Goal: Information Seeking & Learning: Find specific fact

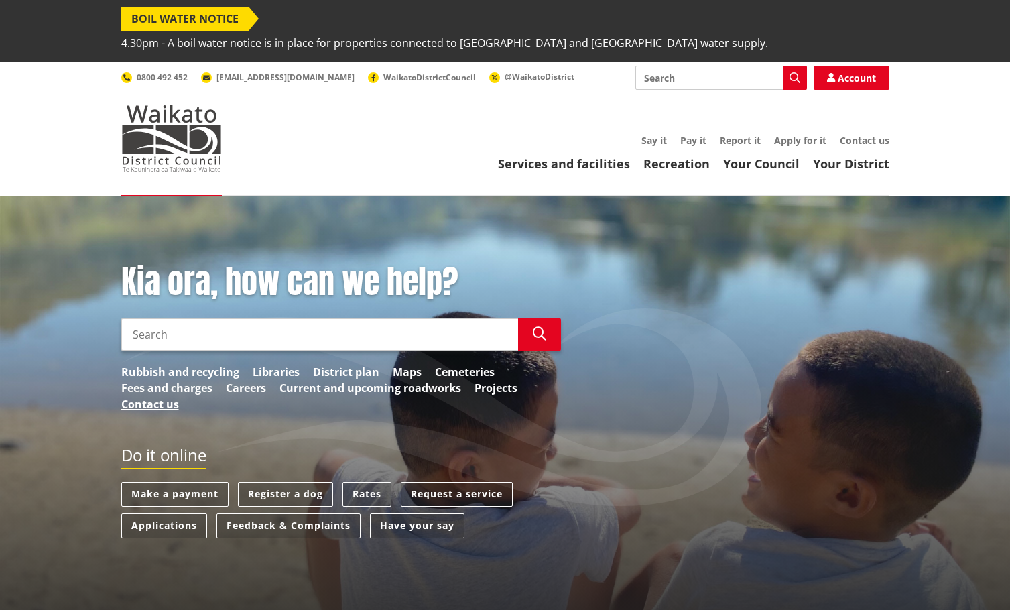
click at [162, 318] on input "Search" at bounding box center [319, 334] width 397 height 32
type input "records"
click at [531, 318] on button "Search" at bounding box center [539, 334] width 43 height 32
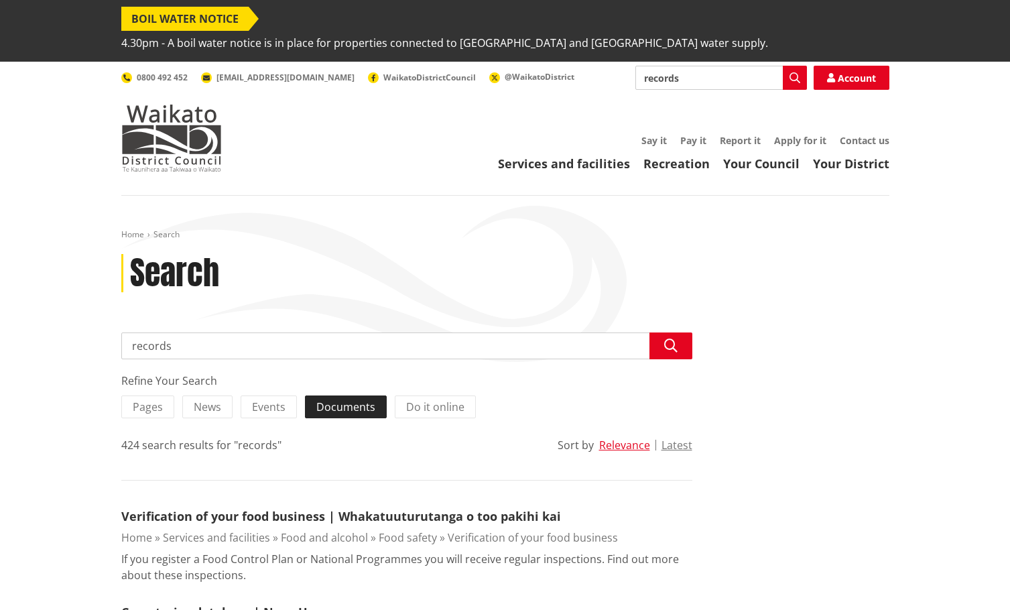
click at [356, 399] on span "Documents" at bounding box center [345, 406] width 59 height 15
click at [0, 0] on input "Documents" at bounding box center [0, 0] width 0 height 0
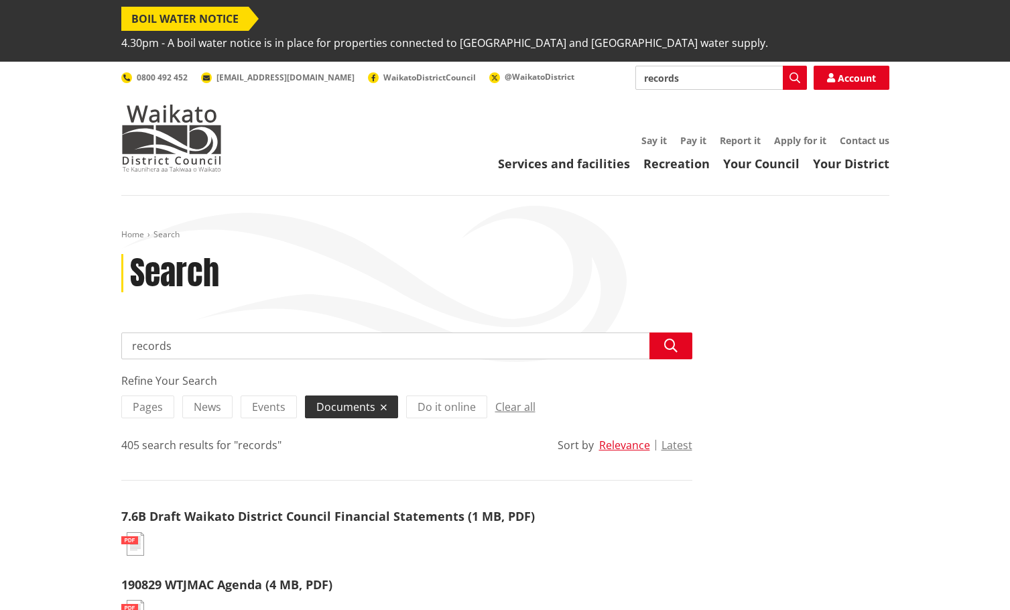
drag, startPoint x: 170, startPoint y: 324, endPoint x: 56, endPoint y: 328, distance: 114.0
type input "[STREET_ADDRESS]"
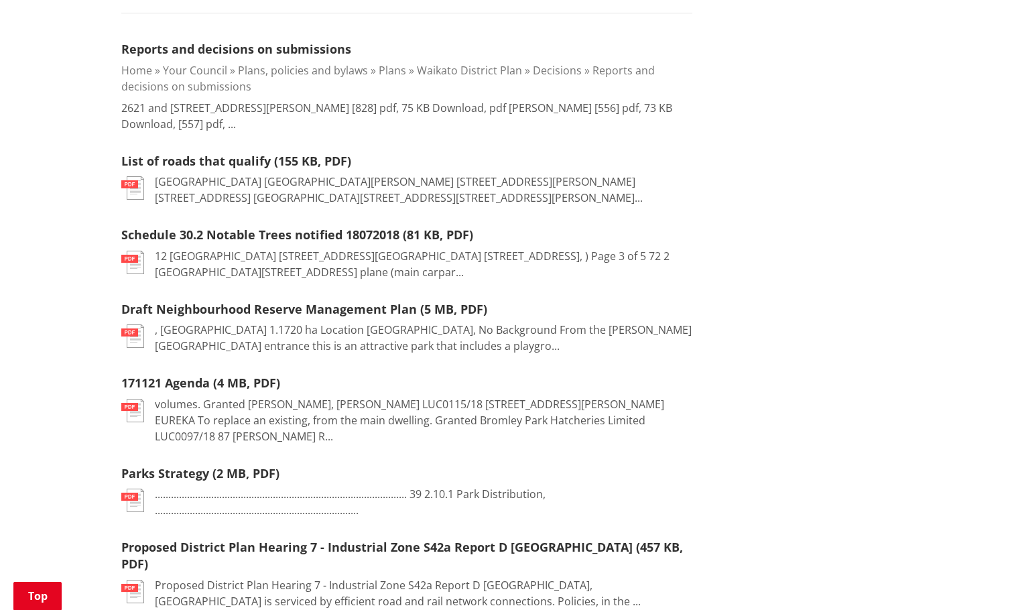
scroll to position [469, 0]
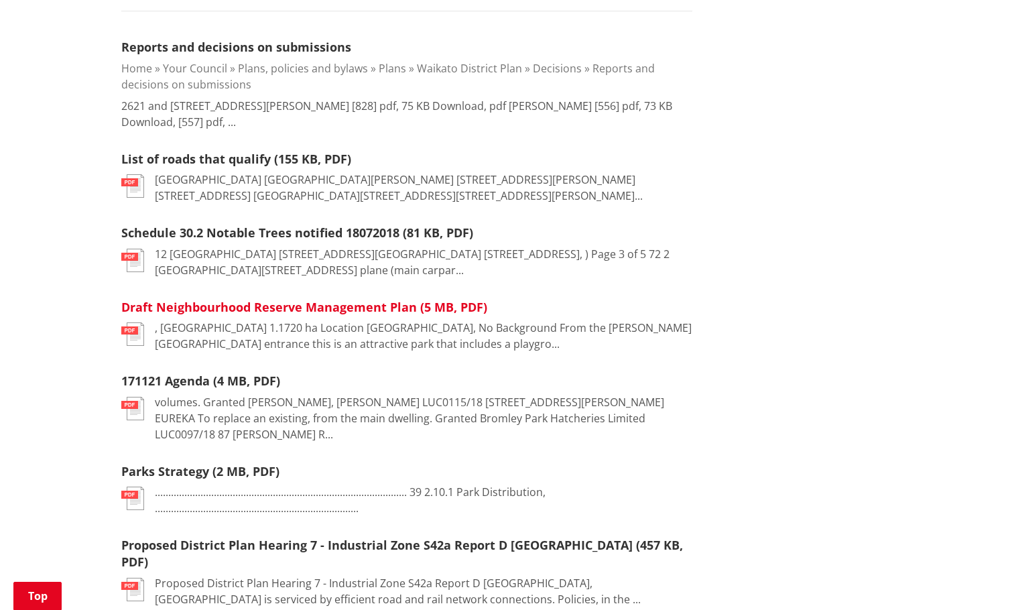
click at [272, 299] on link "Draft Neighbourhood Reserve Management Plan (5 MB, PDF)" at bounding box center [304, 307] width 366 height 16
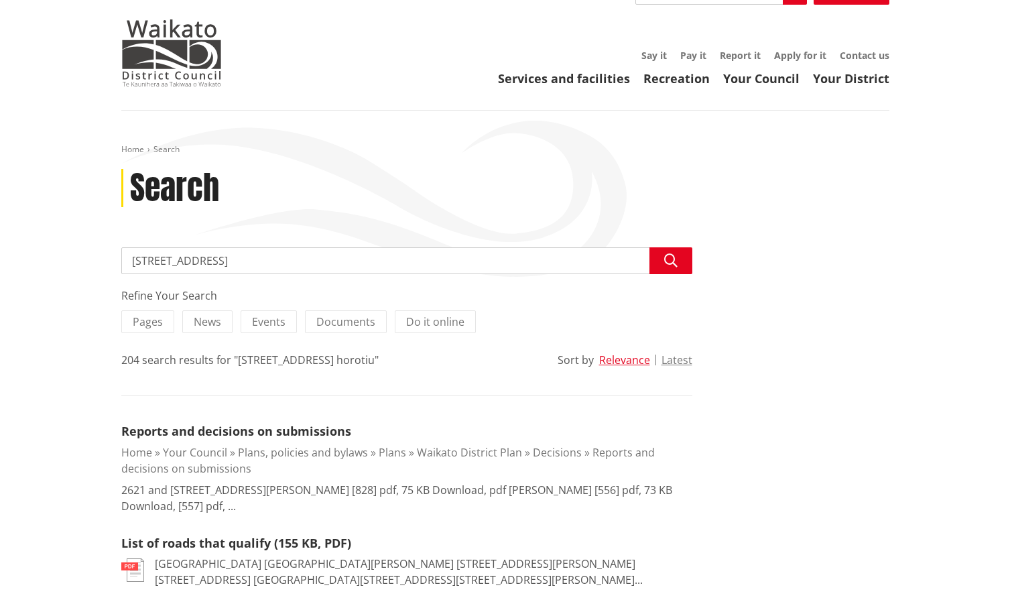
scroll to position [82, 0]
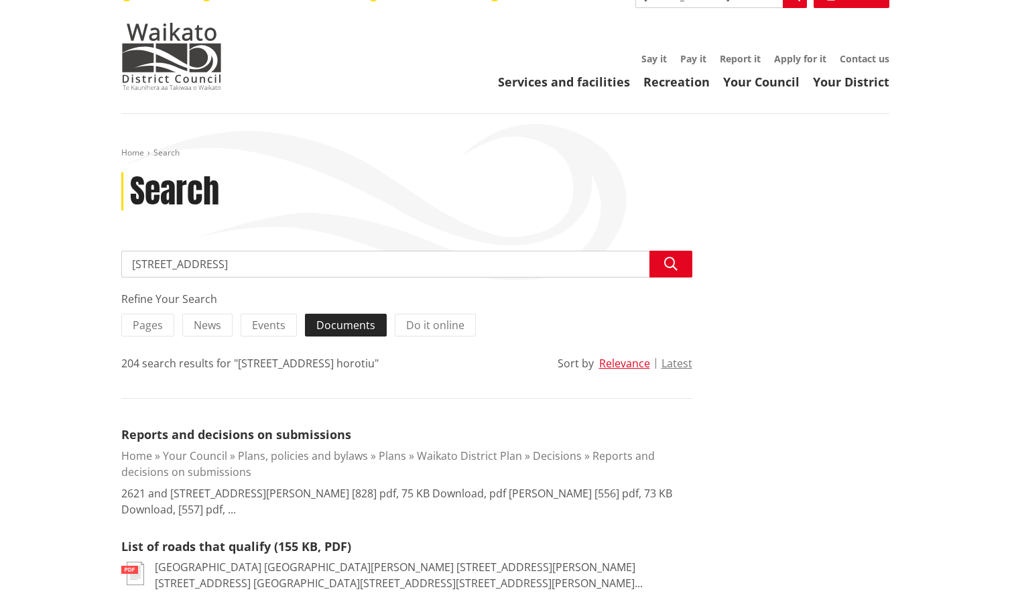
click at [373, 314] on label "Documents" at bounding box center [346, 325] width 82 height 23
click at [0, 0] on input "Documents" at bounding box center [0, 0] width 0 height 0
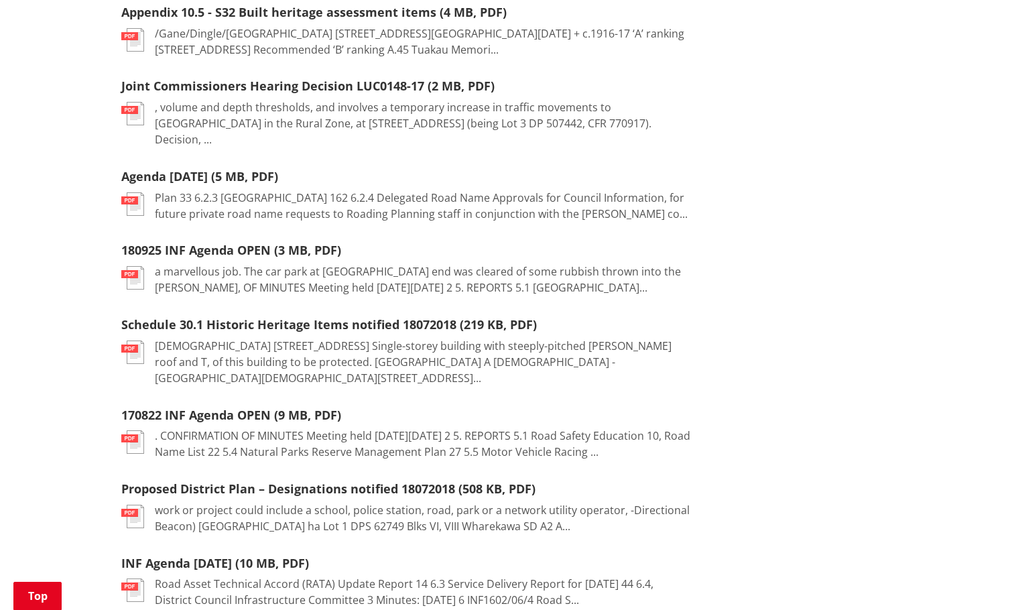
scroll to position [1474, 0]
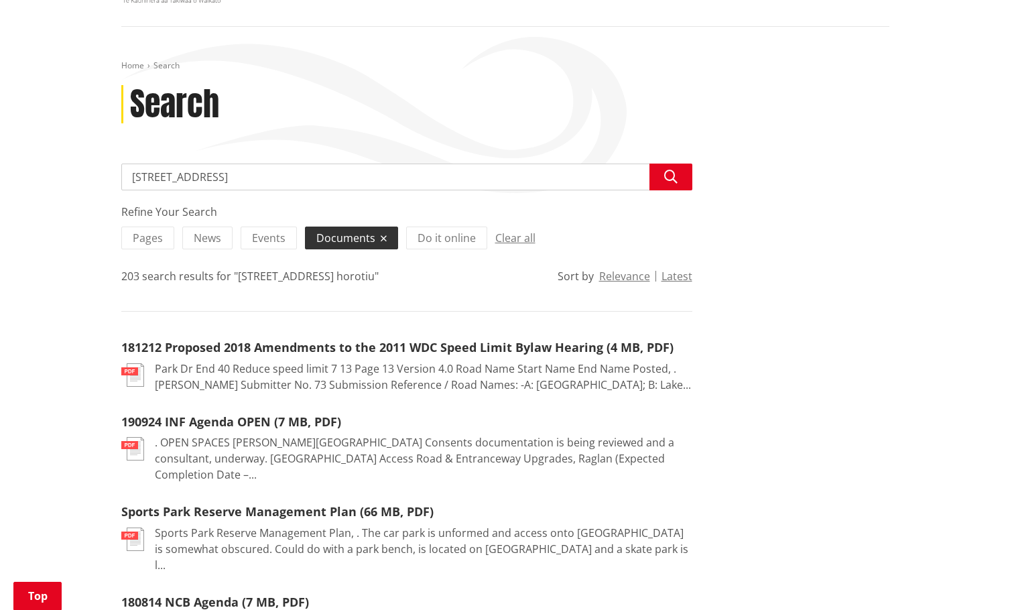
scroll to position [201, 0]
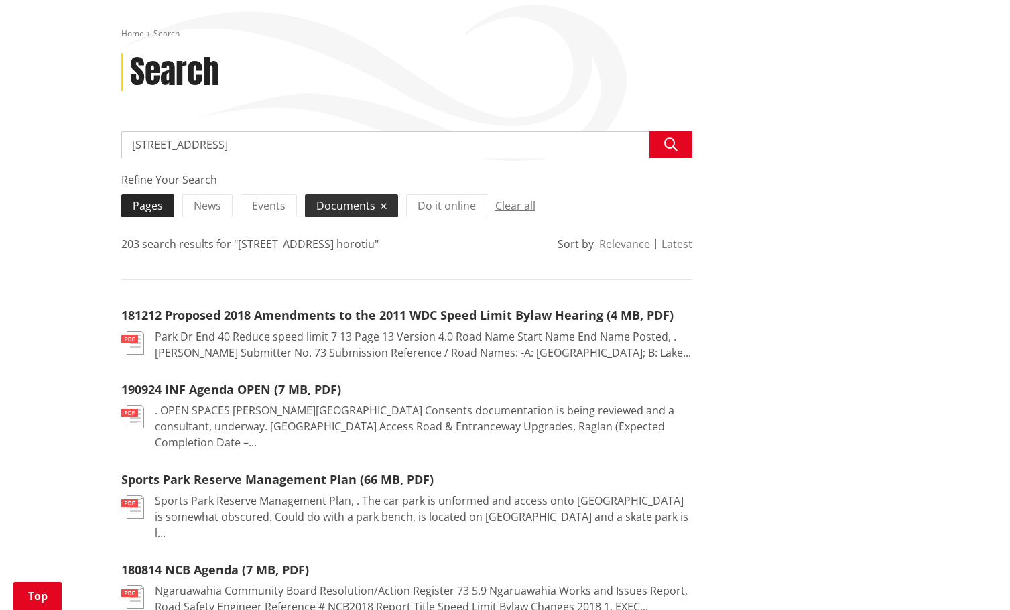
click at [134, 198] on span "Pages" at bounding box center [148, 205] width 30 height 15
click at [0, 0] on input "Pages" at bounding box center [0, 0] width 0 height 0
click at [436, 198] on span "Do it online" at bounding box center [447, 205] width 58 height 15
click at [0, 0] on input "Do it online" at bounding box center [0, 0] width 0 height 0
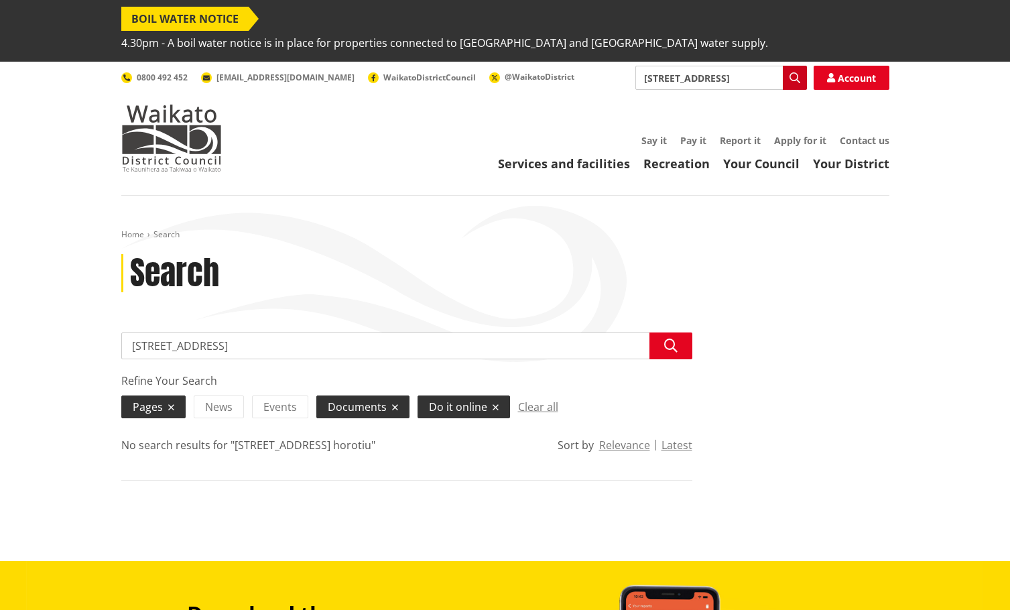
click at [791, 72] on icon "button" at bounding box center [794, 77] width 11 height 11
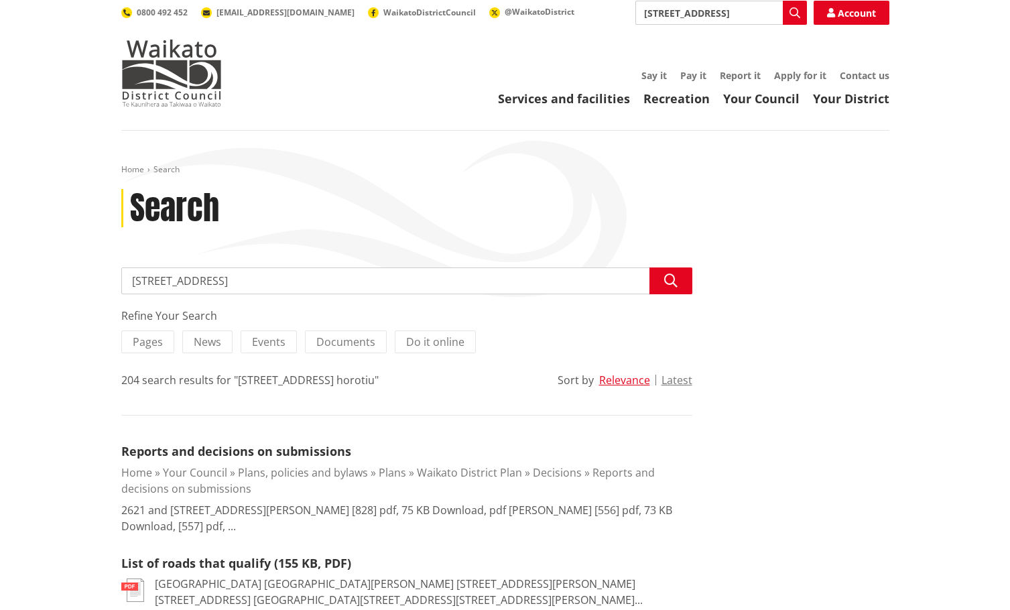
scroll to position [50, 0]
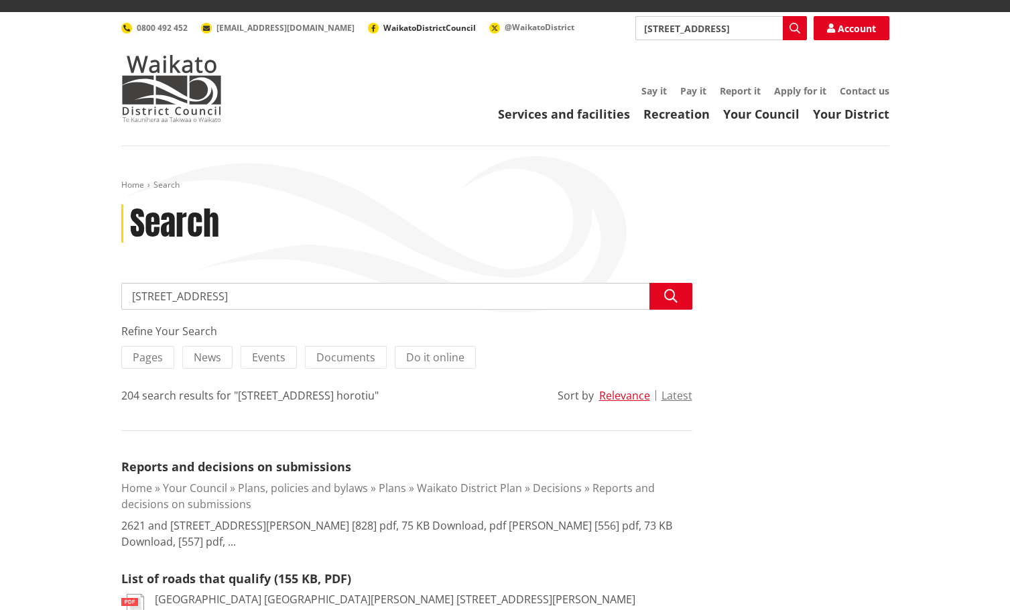
click at [383, 22] on span "WaikatoDistrictCouncil" at bounding box center [429, 27] width 92 height 11
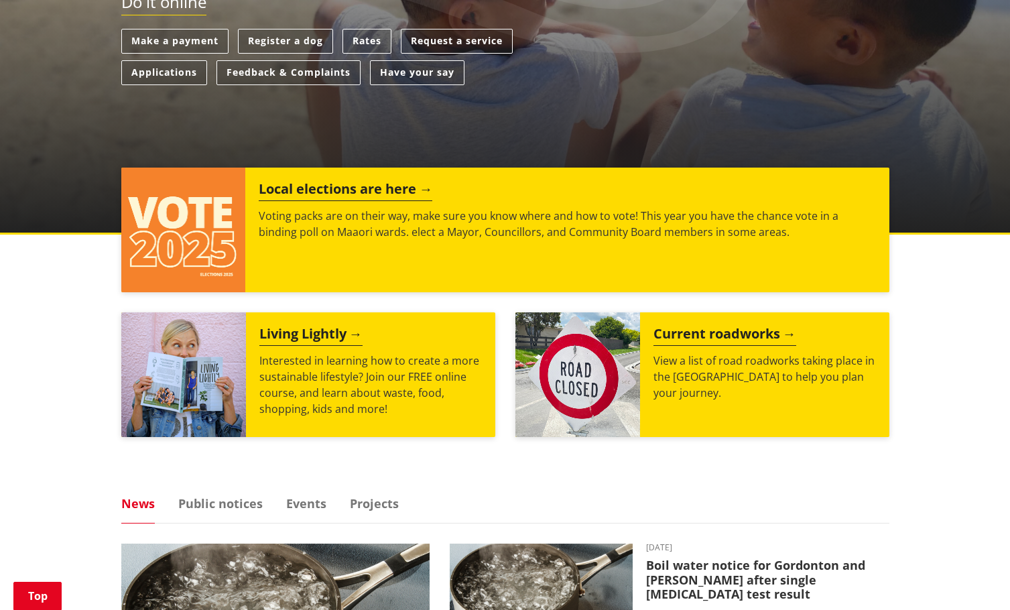
scroll to position [458, 0]
